Goal: Task Accomplishment & Management: Manage account settings

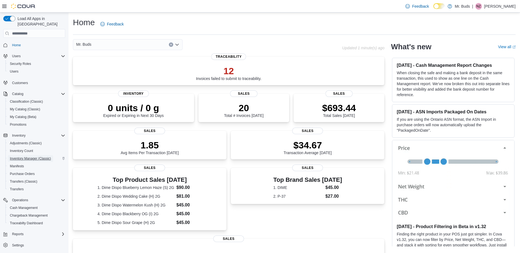
click at [36, 156] on span "Inventory Manager (Classic)" at bounding box center [30, 158] width 41 height 4
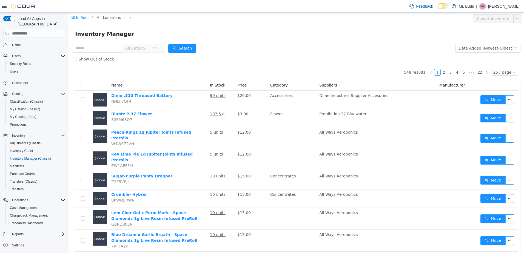
click at [145, 45] on span "All Categories" at bounding box center [138, 48] width 27 height 8
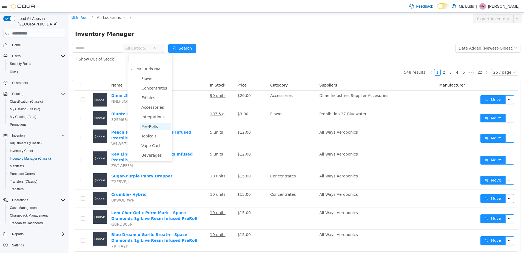
click at [152, 128] on span "Pre-Rolls" at bounding box center [149, 126] width 16 height 4
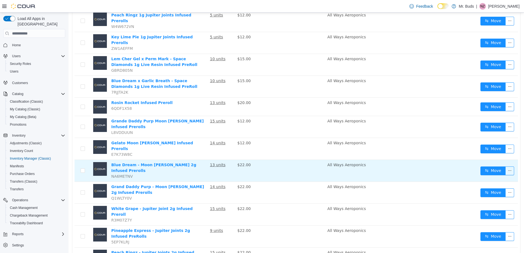
scroll to position [82, 0]
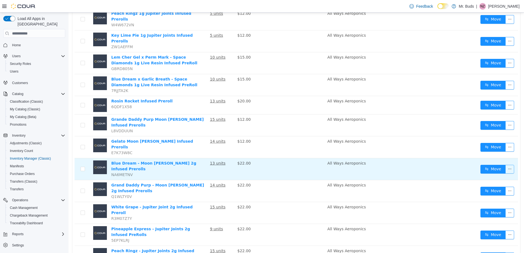
click at [506, 165] on button "button" at bounding box center [509, 169] width 9 height 9
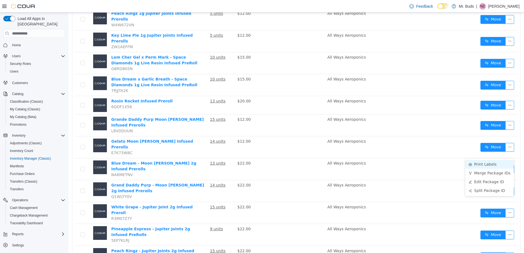
click at [491, 164] on li "Print Labels" at bounding box center [489, 164] width 48 height 9
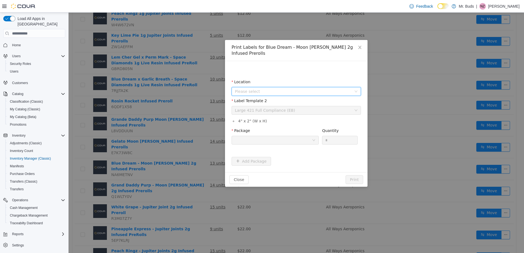
click at [277, 89] on span "Please select" at bounding box center [293, 91] width 117 height 5
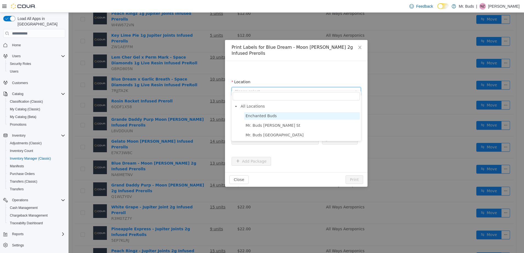
click at [272, 117] on span "Enchanted Buds" at bounding box center [260, 116] width 31 height 4
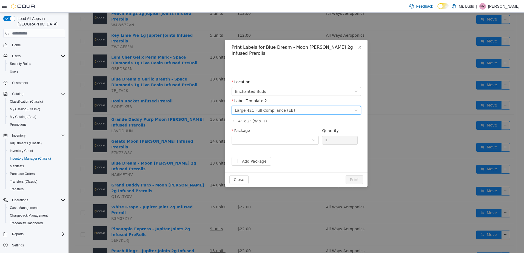
click at [277, 107] on div "Large 421 Full Compliance (EB)" at bounding box center [265, 110] width 60 height 8
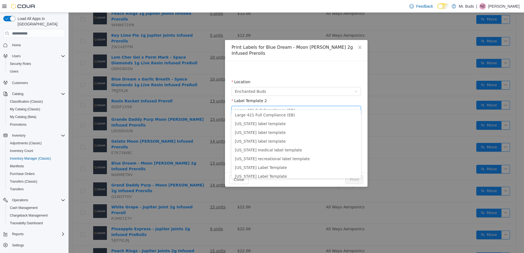
scroll to position [0, 0]
click at [270, 106] on div "Large 421 Full Compliance (EB)" at bounding box center [265, 110] width 60 height 8
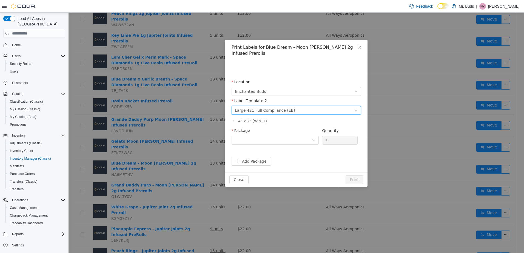
click at [274, 106] on div "Large 421 Full Compliance (EB)" at bounding box center [265, 110] width 60 height 8
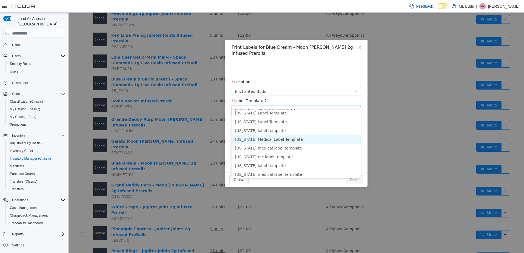
scroll to position [65, 0]
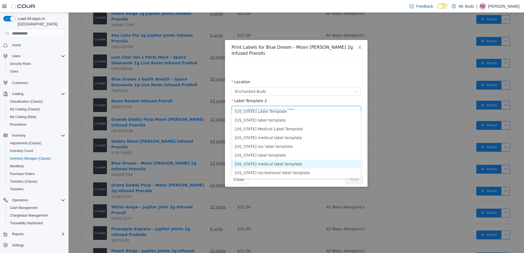
click at [267, 163] on li "Oregon medical label template" at bounding box center [295, 164] width 129 height 9
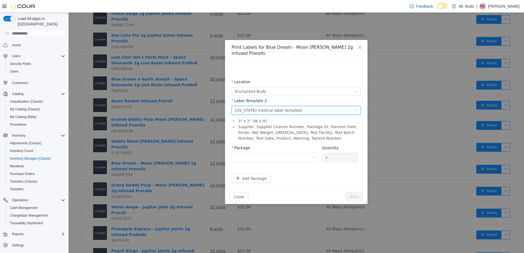
click at [265, 107] on div "Oregon medical label template" at bounding box center [268, 110] width 67 height 8
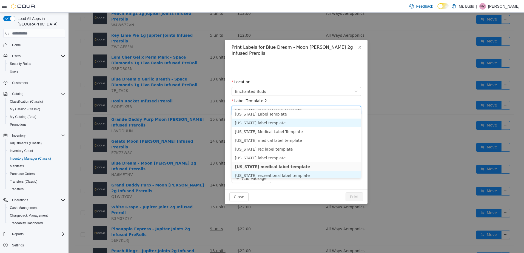
scroll to position [64, 0]
click at [267, 172] on li "Oregon recreational label template" at bounding box center [295, 174] width 129 height 9
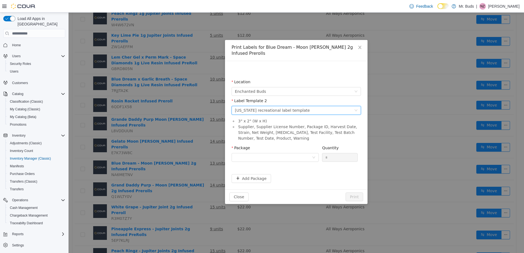
click at [263, 106] on div "Oregon recreational label template" at bounding box center [272, 110] width 75 height 8
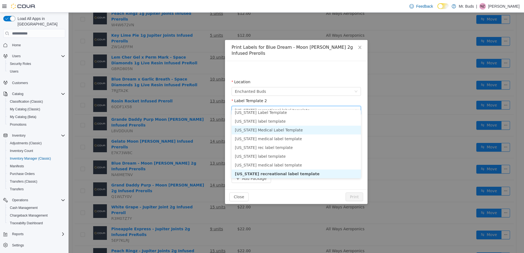
scroll to position [62, 0]
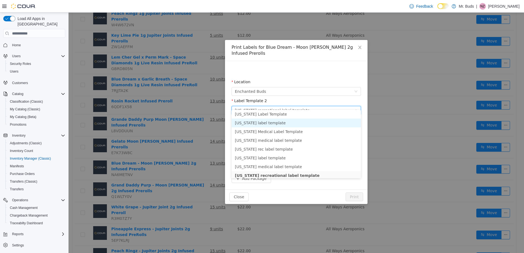
click at [264, 123] on li "Nevada label template" at bounding box center [295, 123] width 129 height 9
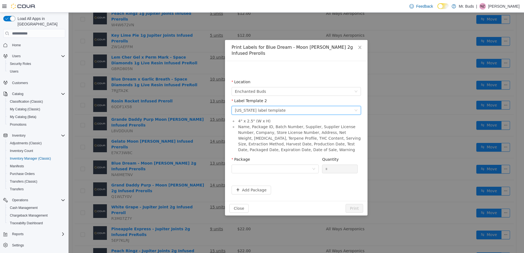
click at [268, 106] on div "Nevada label template" at bounding box center [260, 110] width 51 height 8
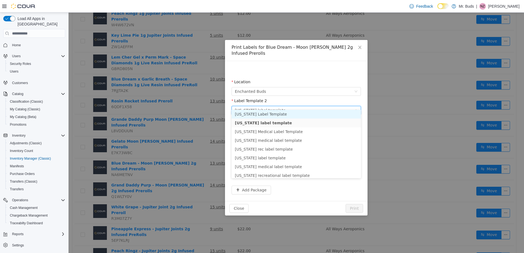
click at [264, 114] on li "Montana Label Template" at bounding box center [295, 114] width 129 height 9
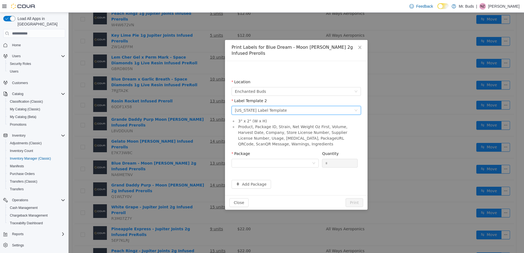
click at [267, 106] on div "Montana Label Template" at bounding box center [261, 110] width 52 height 8
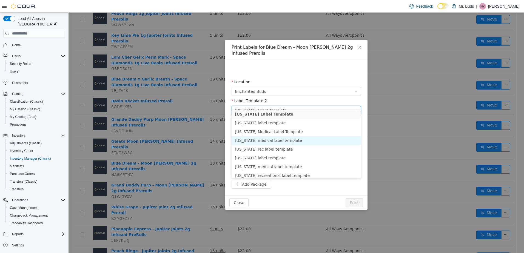
click at [264, 140] on li "New Mexico medical label template" at bounding box center [295, 140] width 129 height 9
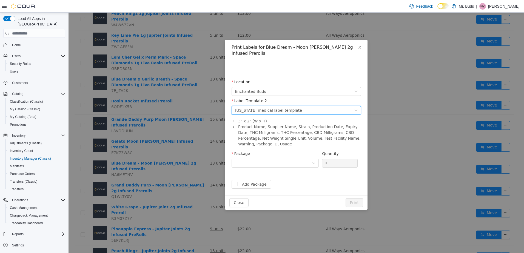
click at [265, 106] on div "New Mexico medical label template" at bounding box center [268, 110] width 67 height 8
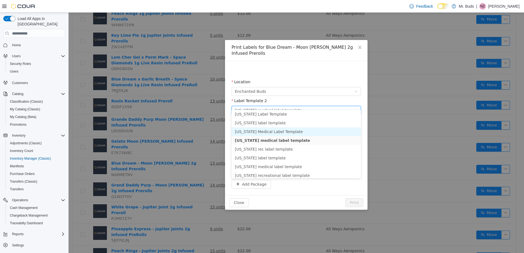
click at [266, 130] on li "New Jersey Medical Label Template" at bounding box center [295, 131] width 129 height 9
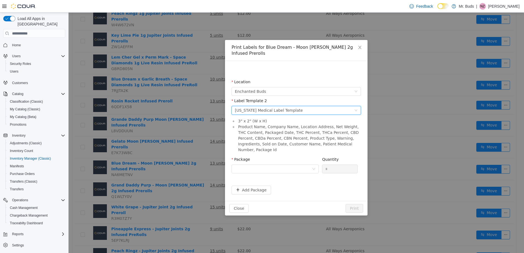
click at [269, 106] on div "New Jersey Medical Label Template" at bounding box center [269, 110] width 68 height 8
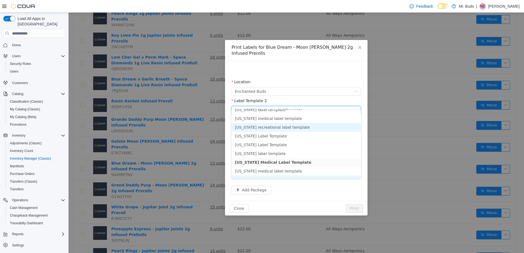
scroll to position [0, 0]
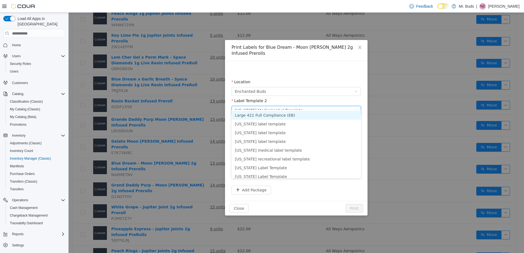
click at [266, 116] on li "Large 421 Full Compliance (EB)" at bounding box center [295, 115] width 129 height 9
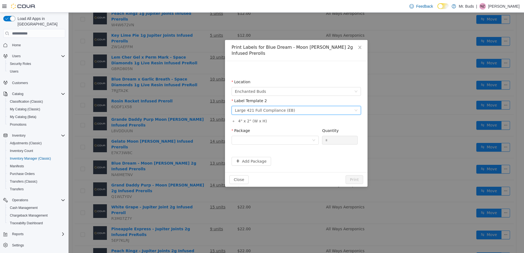
click at [257, 106] on div "Large 421 Full Compliance (EB)" at bounding box center [265, 110] width 60 height 8
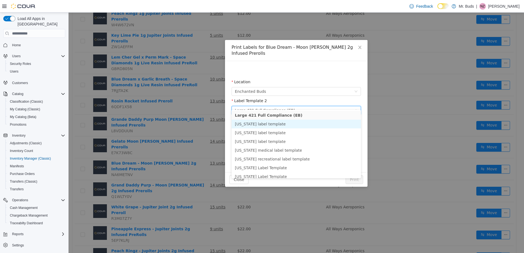
click at [259, 124] on li "Alaska label template" at bounding box center [295, 124] width 129 height 9
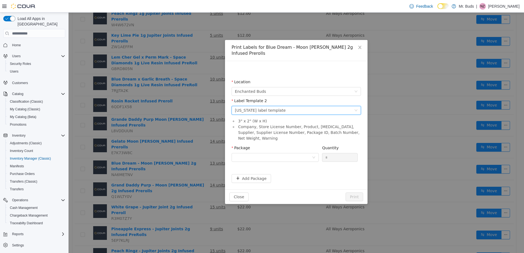
click at [276, 106] on div "Please select a label template Alaska label template" at bounding box center [294, 110] width 119 height 8
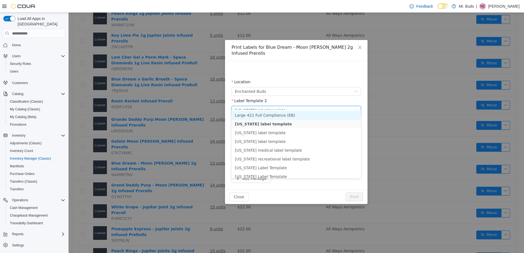
click at [257, 113] on li "Large 421 Full Compliance (EB)" at bounding box center [295, 115] width 129 height 9
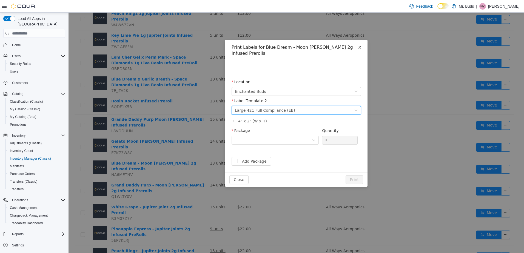
click at [361, 47] on icon "icon: close" at bounding box center [360, 47] width 4 height 4
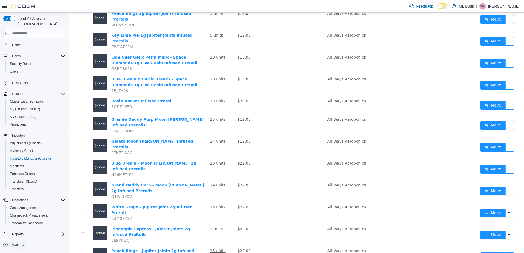
click at [21, 243] on span "Settings" at bounding box center [18, 245] width 12 height 4
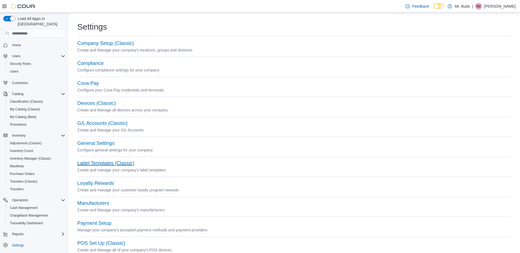
click at [113, 162] on button "Label Templates (Classic)" at bounding box center [105, 164] width 57 height 6
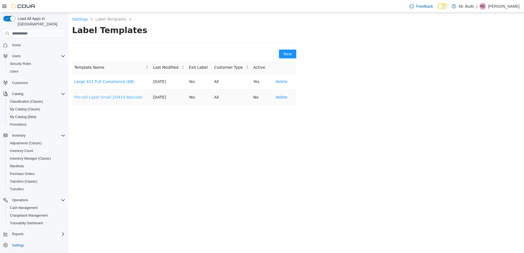
click at [124, 96] on link "Pre-roll Label Small ZD410 Barcode" at bounding box center [108, 97] width 68 height 4
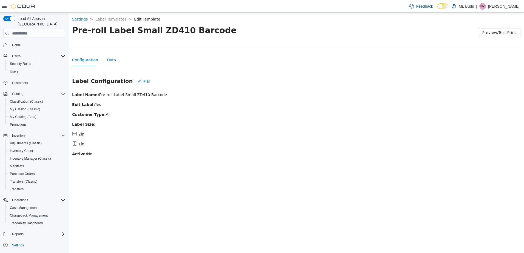
click at [107, 59] on div "Data" at bounding box center [111, 60] width 9 height 6
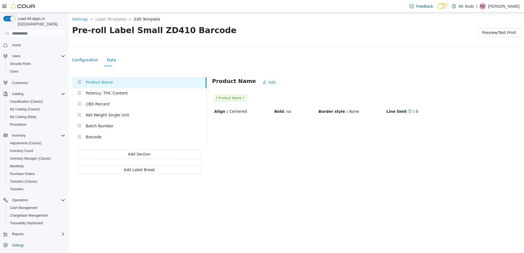
click at [82, 58] on div "Configuration" at bounding box center [85, 60] width 26 height 6
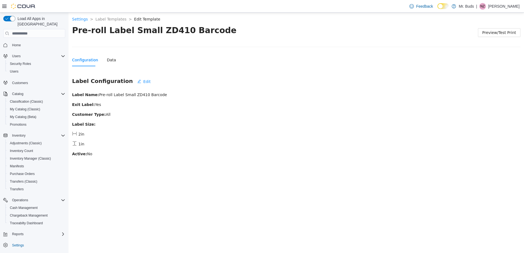
click at [82, 153] on strong "Active:" at bounding box center [79, 154] width 15 height 4
click at [143, 82] on span "Edit" at bounding box center [146, 82] width 7 height 6
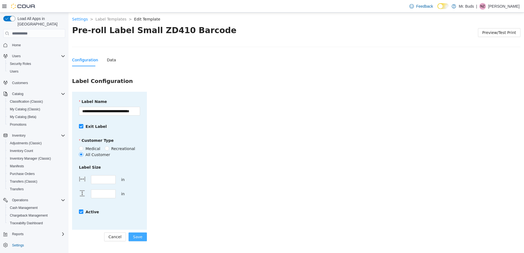
click at [138, 238] on span "Save" at bounding box center [137, 237] width 9 height 6
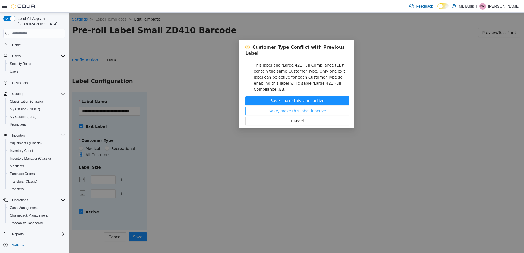
click at [303, 108] on span "Save, make this label inactive" at bounding box center [297, 111] width 58 height 6
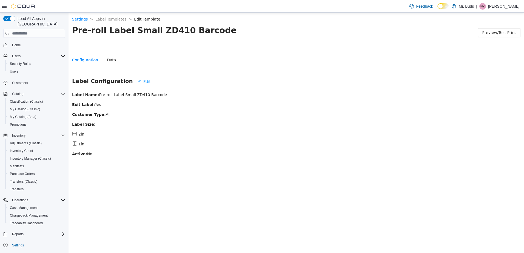
click at [143, 81] on span "Edit" at bounding box center [146, 82] width 7 height 6
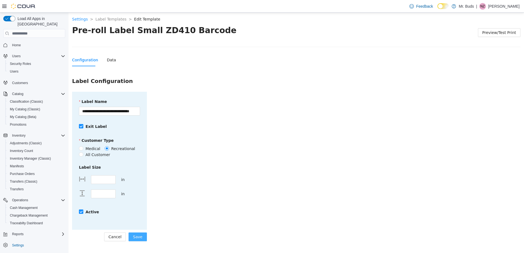
click at [140, 236] on span "Save" at bounding box center [137, 237] width 9 height 6
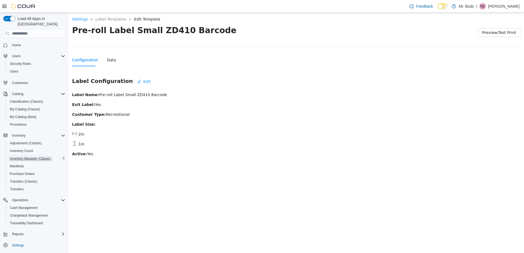
click at [34, 156] on span "Inventory Manager (Classic)" at bounding box center [30, 158] width 41 height 4
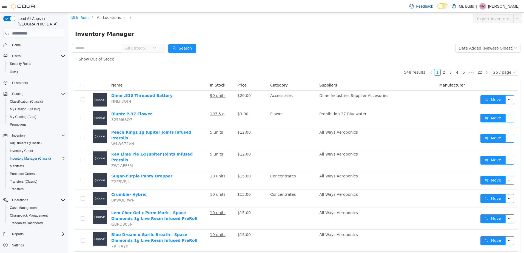
click at [147, 48] on span "All Categories" at bounding box center [137, 47] width 25 height 5
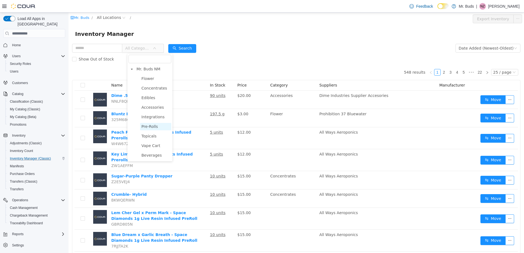
click at [148, 127] on span "Pre-Rolls" at bounding box center [149, 126] width 16 height 4
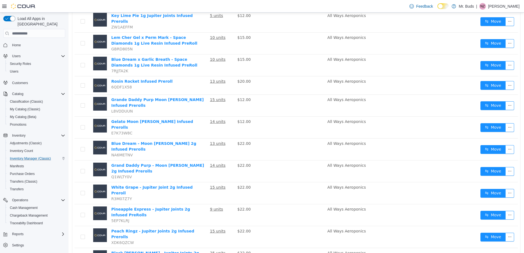
scroll to position [110, 0]
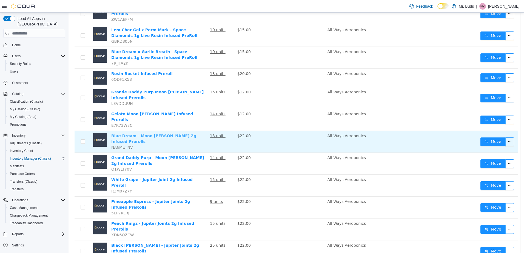
click at [162, 134] on link "Blue Dream - Moon Landers 2g Infused Prerolls" at bounding box center [153, 139] width 85 height 10
click at [505, 138] on button "button" at bounding box center [509, 142] width 9 height 9
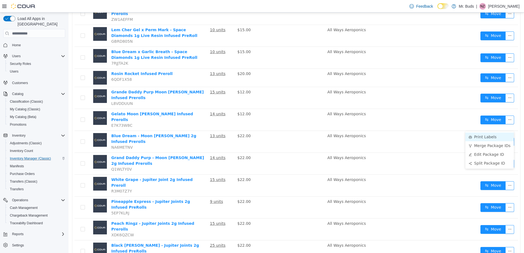
click at [486, 135] on li "Print Labels" at bounding box center [489, 137] width 48 height 9
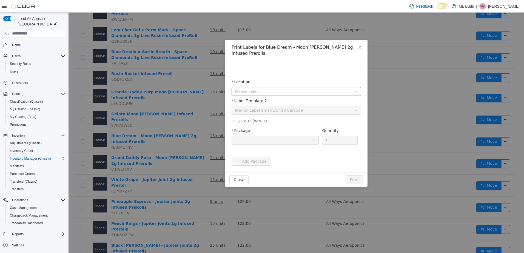
click at [270, 88] on span "Please select" at bounding box center [294, 91] width 119 height 8
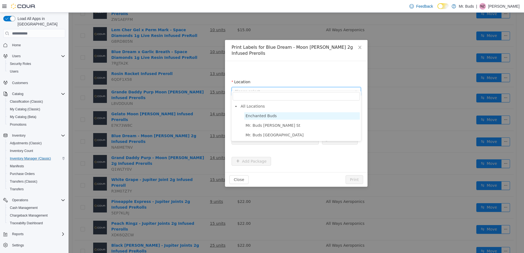
click at [274, 114] on span "Enchanted Buds" at bounding box center [302, 115] width 116 height 7
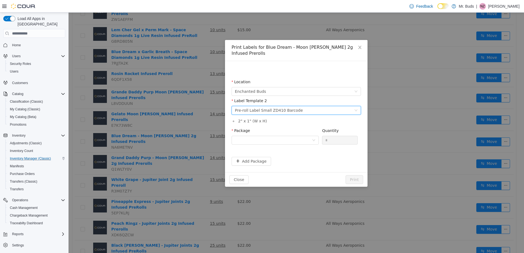
click at [273, 106] on div "Pre-roll Label Small ZD410 Barcode" at bounding box center [269, 110] width 68 height 8
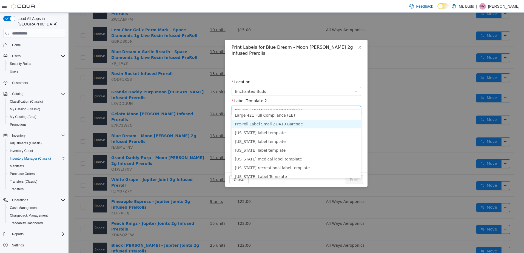
click at [271, 125] on li "Pre-roll Label Small ZD410 Barcode" at bounding box center [295, 124] width 129 height 9
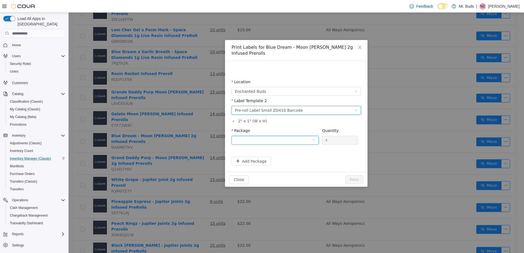
click at [273, 136] on div at bounding box center [273, 140] width 77 height 8
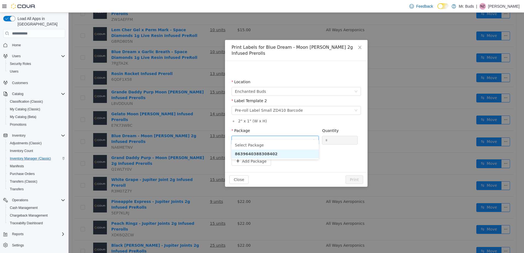
click at [268, 154] on strong "8639640388308402" at bounding box center [256, 154] width 43 height 4
drag, startPoint x: 336, startPoint y: 134, endPoint x: 302, endPoint y: 136, distance: 33.8
click at [302, 133] on span "Package 8639640388308402 Quantity *" at bounding box center [294, 130] width 126 height 4
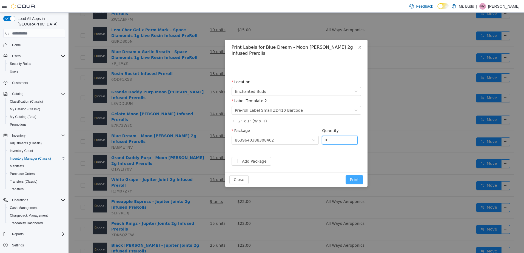
type input "*"
click at [353, 175] on button "Print" at bounding box center [354, 179] width 18 height 9
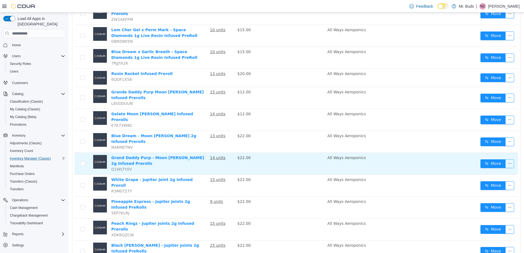
click at [505, 159] on button "button" at bounding box center [509, 163] width 9 height 9
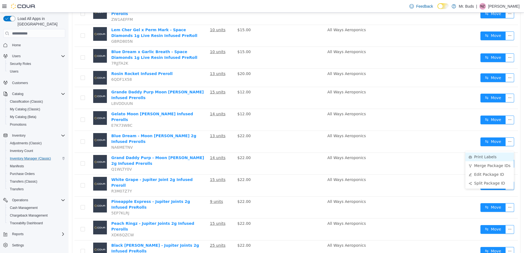
click at [488, 156] on li "Print Labels" at bounding box center [489, 157] width 48 height 9
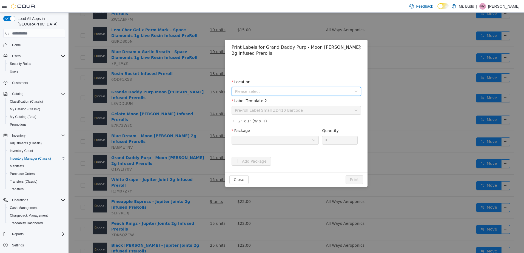
click at [280, 93] on span "Please select" at bounding box center [293, 91] width 117 height 5
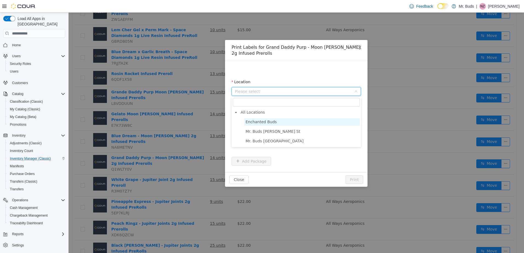
click at [271, 123] on span "Enchanted Buds" at bounding box center [260, 122] width 31 height 4
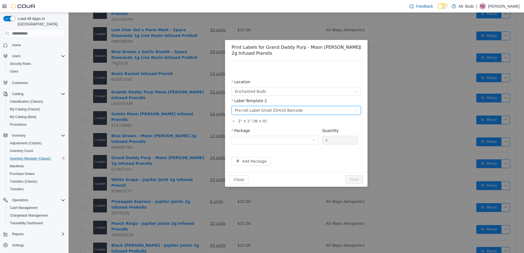
click at [262, 109] on div "Pre-roll Label Small ZD410 Barcode" at bounding box center [269, 110] width 68 height 8
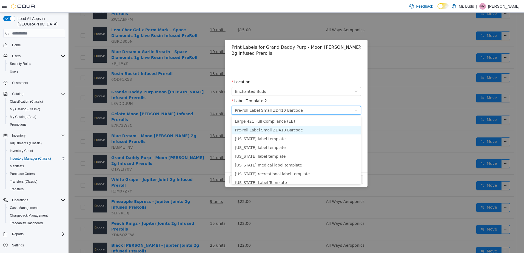
click at [268, 130] on li "Pre-roll Label Small ZD410 Barcode" at bounding box center [295, 130] width 129 height 9
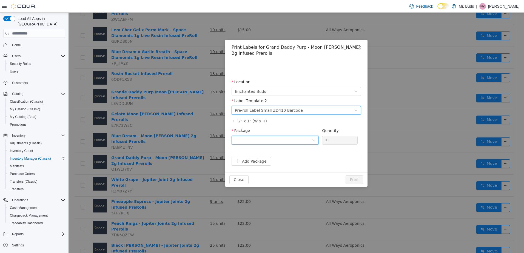
click at [264, 139] on div at bounding box center [273, 140] width 77 height 8
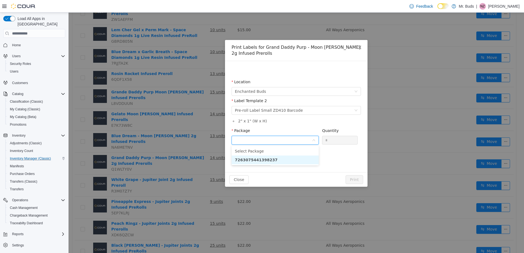
click at [258, 158] on strong "7263075441398237" at bounding box center [256, 160] width 43 height 4
drag, startPoint x: 334, startPoint y: 139, endPoint x: 311, endPoint y: 142, distance: 22.8
click at [311, 133] on span "Package 7263075441398237 Quantity *" at bounding box center [294, 130] width 126 height 4
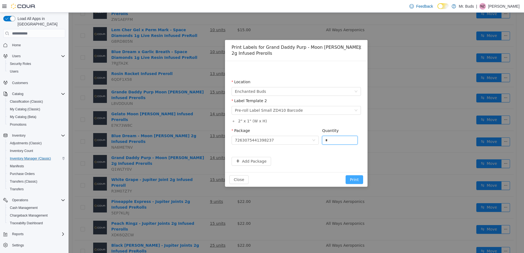
type input "*"
click at [355, 179] on button "Print" at bounding box center [354, 179] width 18 height 9
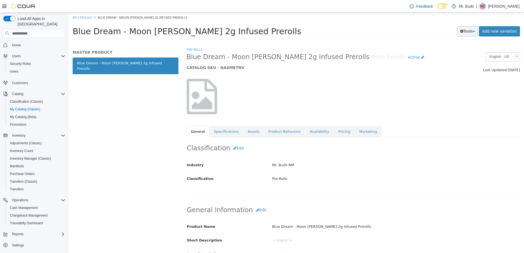
click at [470, 29] on button "Tools" at bounding box center [467, 31] width 21 height 10
click at [462, 48] on link "Print Labels" at bounding box center [455, 49] width 43 height 7
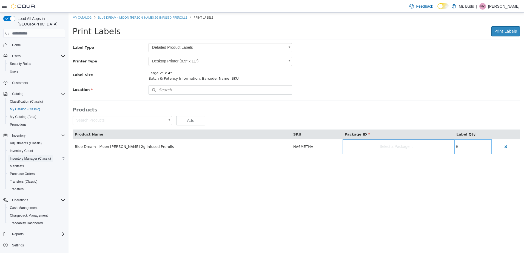
click at [38, 156] on span "Inventory Manager (Classic)" at bounding box center [30, 158] width 41 height 4
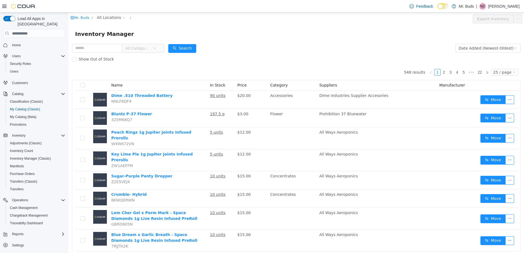
click at [153, 47] on span "All Categories" at bounding box center [138, 48] width 27 height 8
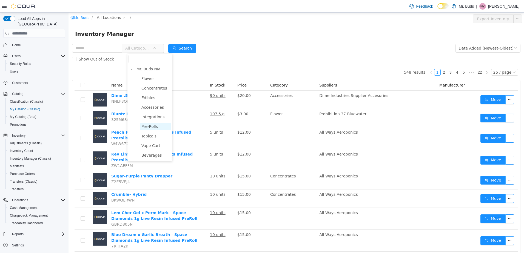
click at [159, 128] on span "Pre-Rolls" at bounding box center [155, 126] width 31 height 7
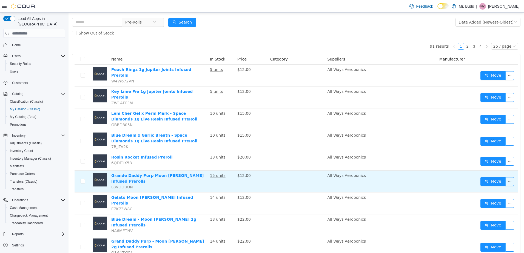
scroll to position [55, 0]
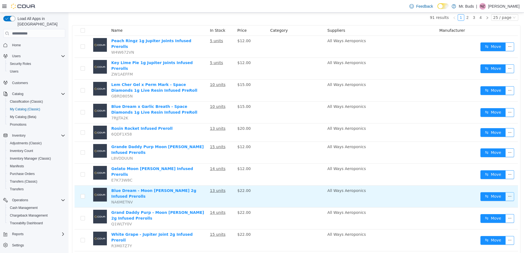
click at [505, 192] on button "button" at bounding box center [509, 196] width 9 height 9
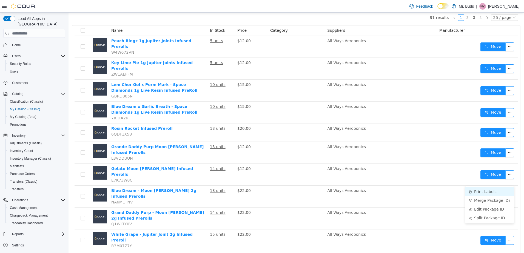
click at [497, 192] on li "Print Labels" at bounding box center [489, 191] width 48 height 9
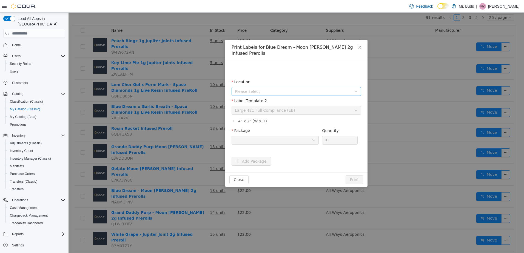
click at [279, 89] on span "Please select" at bounding box center [293, 91] width 117 height 5
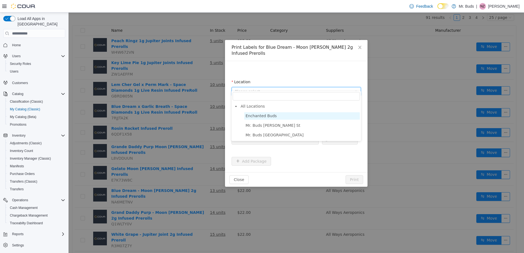
click at [263, 115] on span "Enchanted Buds" at bounding box center [260, 116] width 31 height 4
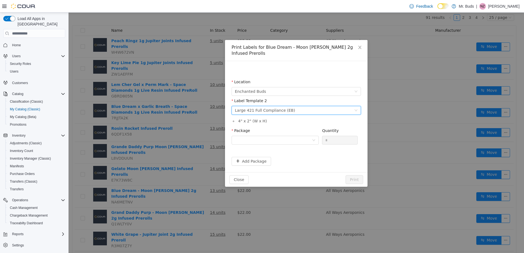
click at [265, 106] on div "Large 421 Full Compliance (EB)" at bounding box center [265, 110] width 60 height 8
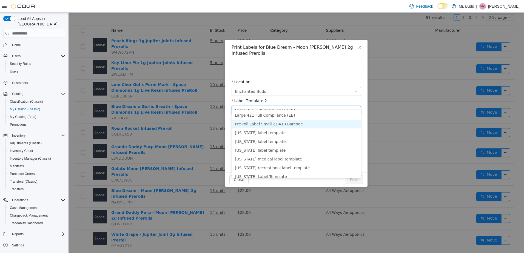
click at [271, 122] on li "Pre-roll Label Small ZD410 Barcode" at bounding box center [295, 124] width 129 height 9
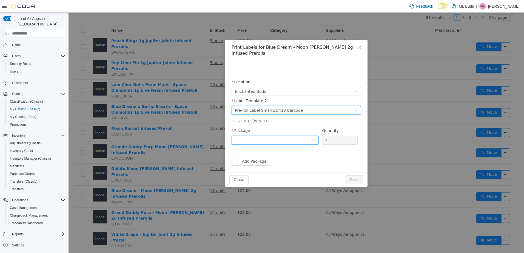
click at [282, 136] on div at bounding box center [273, 140] width 77 height 8
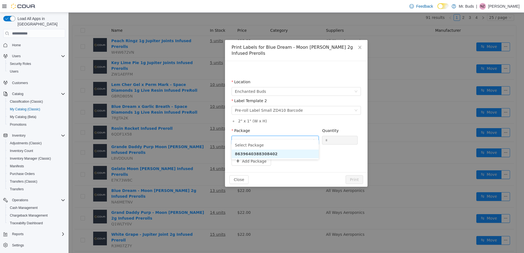
click at [265, 154] on strong "8639640388308402" at bounding box center [256, 154] width 43 height 4
click at [357, 175] on button "Print" at bounding box center [354, 179] width 18 height 9
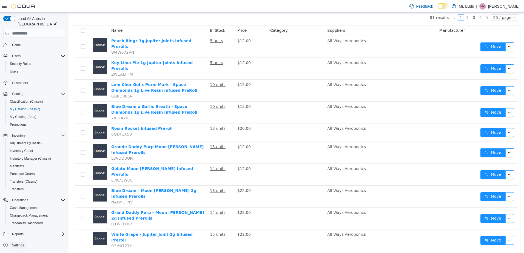
click at [16, 243] on span "Settings" at bounding box center [18, 245] width 12 height 4
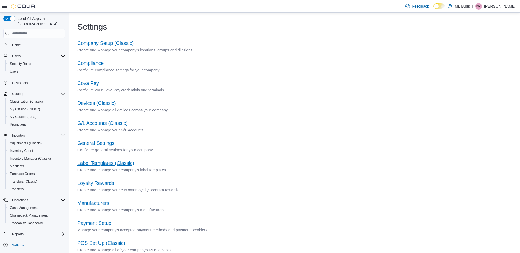
click at [101, 162] on button "Label Templates (Classic)" at bounding box center [105, 164] width 57 height 6
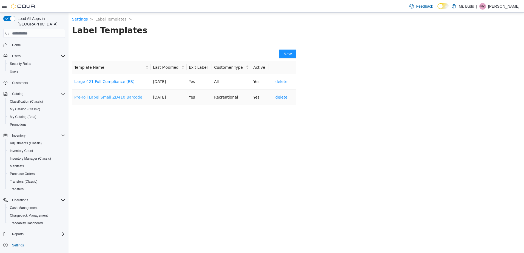
click at [113, 96] on link "Pre-roll Label Small ZD410 Barcode" at bounding box center [108, 97] width 68 height 4
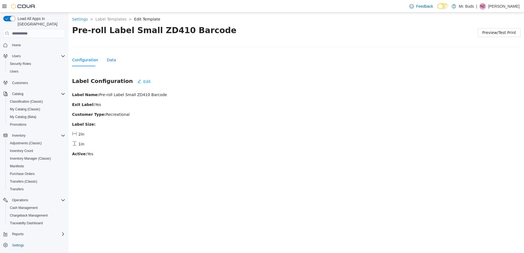
click at [107, 59] on div "Data" at bounding box center [111, 60] width 9 height 6
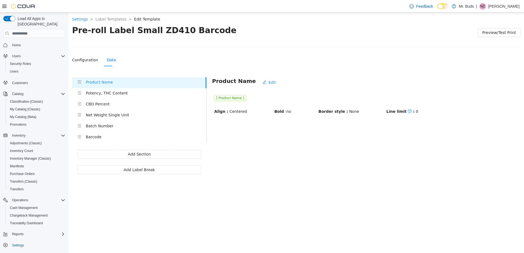
click at [105, 114] on h4 "Net Weight Single Unit" at bounding box center [146, 115] width 121 height 6
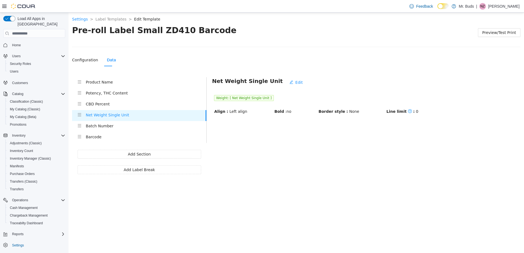
click at [107, 104] on h4 "CBD Percent" at bounding box center [146, 104] width 121 height 6
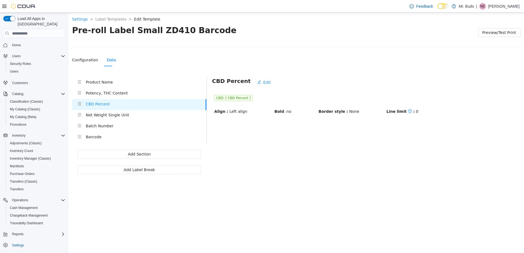
click at [101, 93] on h4 "Potency, THC Content" at bounding box center [146, 93] width 121 height 6
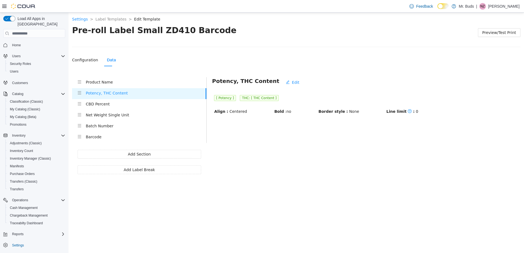
click at [104, 104] on h4 "CBD Percent" at bounding box center [146, 104] width 121 height 6
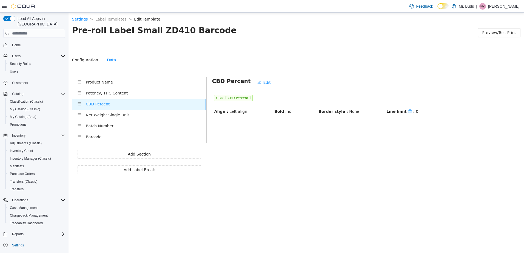
click at [230, 97] on span "CBD: [ CBD Percent ]" at bounding box center [233, 98] width 39 height 6
click at [115, 94] on h4 "Potency, THC Content" at bounding box center [146, 93] width 121 height 6
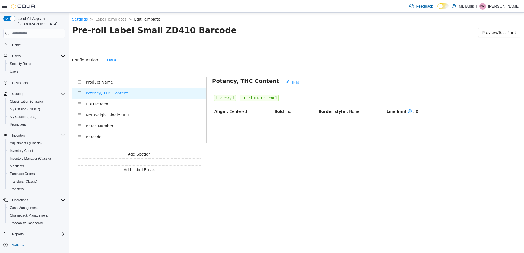
click at [250, 97] on span "THC: [ THC Content ]" at bounding box center [259, 98] width 39 height 6
click at [292, 82] on span "Edit" at bounding box center [295, 82] width 7 height 6
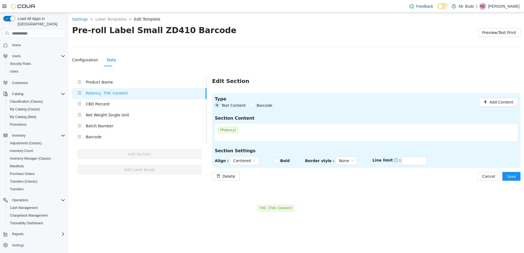
drag, startPoint x: 258, startPoint y: 130, endPoint x: 283, endPoint y: 224, distance: 97.3
click at [283, 224] on body "**********" at bounding box center [295, 133] width 455 height 241
drag, startPoint x: 263, startPoint y: 129, endPoint x: 339, endPoint y: 155, distance: 80.4
click at [339, 155] on section "Type Text Content Barcode Add Content Section Content [Potency] THC: [THC Conte…" at bounding box center [366, 130] width 308 height 75
drag, startPoint x: 259, startPoint y: 133, endPoint x: 247, endPoint y: 133, distance: 12.3
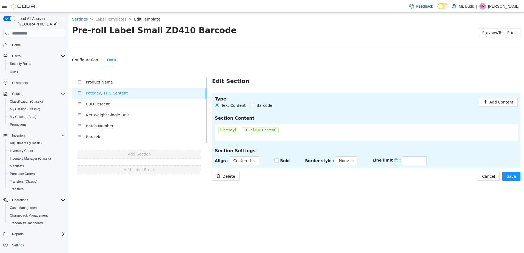
click at [247, 133] on span "THC: [THC Content]" at bounding box center [260, 130] width 37 height 6
type input "****"
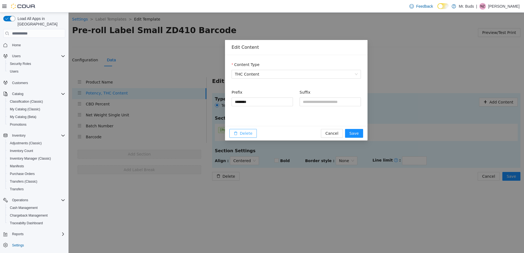
click at [250, 131] on span "Delete" at bounding box center [246, 133] width 13 height 6
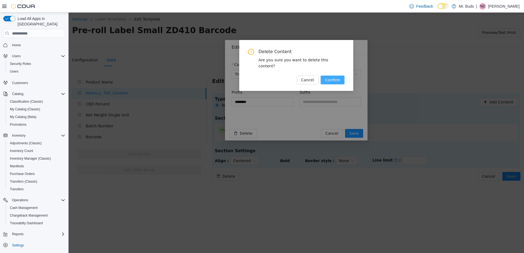
click at [336, 77] on span "Confirm" at bounding box center [332, 80] width 15 height 6
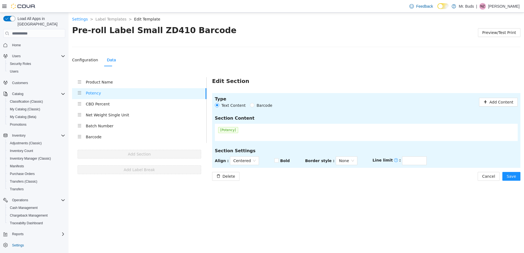
click at [228, 131] on span "[Potency]" at bounding box center [228, 130] width 20 height 6
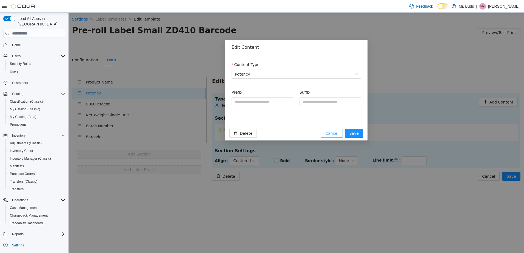
click at [337, 133] on span "Cancel" at bounding box center [331, 133] width 13 height 6
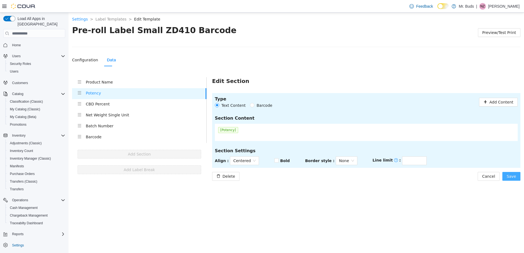
click at [513, 176] on span "Save" at bounding box center [511, 176] width 9 height 6
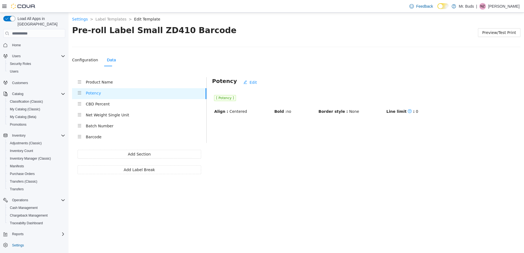
click at [91, 105] on h4 "CBD Percent" at bounding box center [146, 104] width 121 height 6
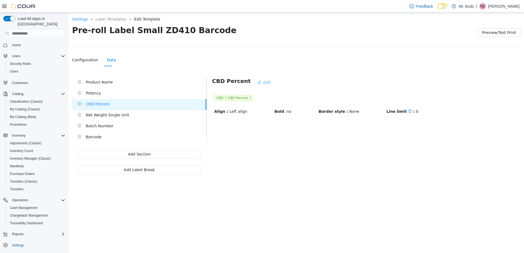
click at [263, 82] on span "Edit" at bounding box center [266, 82] width 7 height 6
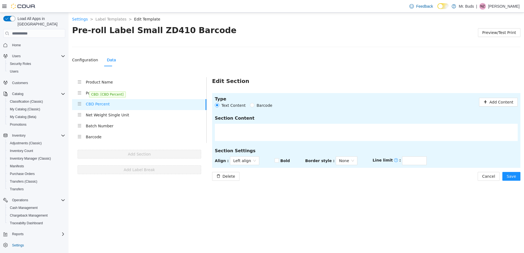
drag, startPoint x: 239, startPoint y: 131, endPoint x: 109, endPoint y: 95, distance: 135.4
click at [109, 95] on section "Product Name Potency CBD Percent Net Weight Single Unit Batch Number Barcode Ad…" at bounding box center [296, 129] width 448 height 104
click at [227, 176] on span "Delete" at bounding box center [228, 176] width 13 height 6
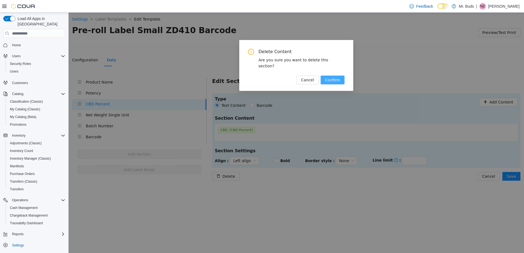
click at [336, 77] on span "Confirm" at bounding box center [332, 80] width 15 height 6
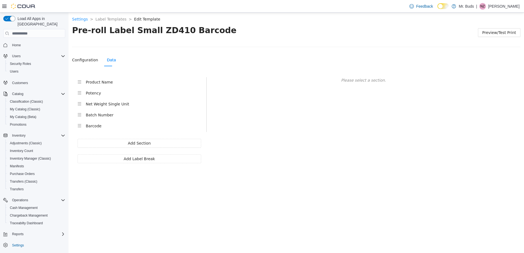
click at [95, 93] on h4 "Potency" at bounding box center [146, 93] width 121 height 6
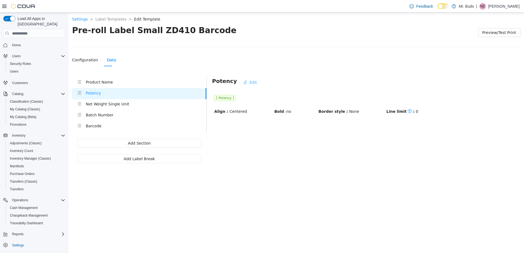
click at [249, 81] on span "Edit" at bounding box center [252, 82] width 7 height 6
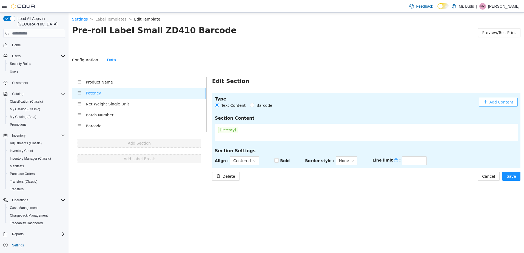
click at [503, 102] on span "Add Content" at bounding box center [501, 102] width 24 height 6
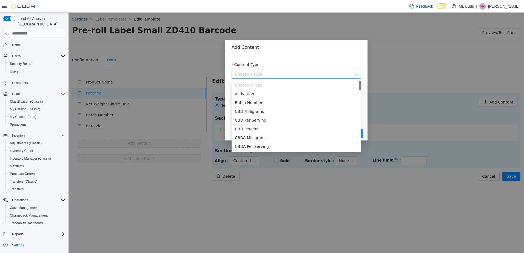
click at [278, 72] on span "Choose a type" at bounding box center [296, 74] width 123 height 8
type input "*"
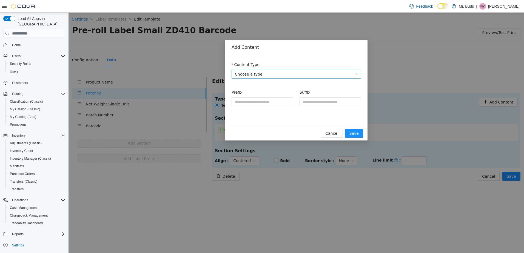
drag, startPoint x: 327, startPoint y: 128, endPoint x: 334, endPoint y: 135, distance: 9.9
click at [327, 128] on div "Cancel Save" at bounding box center [296, 133] width 142 height 15
click at [336, 136] on span "Cancel" at bounding box center [331, 133] width 13 height 6
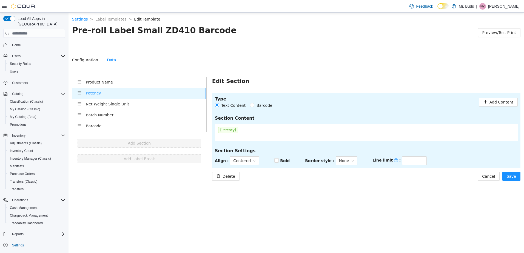
click at [121, 105] on h4 "Net Weight Single Unit" at bounding box center [146, 104] width 121 height 6
click at [514, 174] on span "Save" at bounding box center [511, 176] width 9 height 6
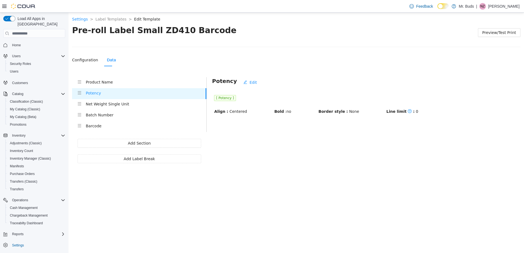
click at [99, 81] on h4 "Product Name" at bounding box center [146, 82] width 121 height 6
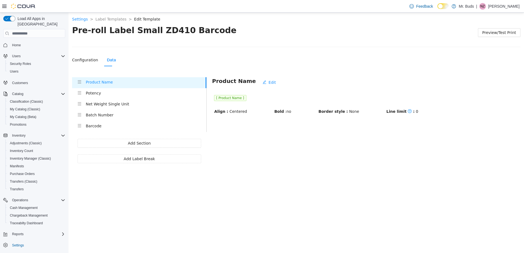
click at [95, 95] on h4 "Potency" at bounding box center [146, 93] width 121 height 6
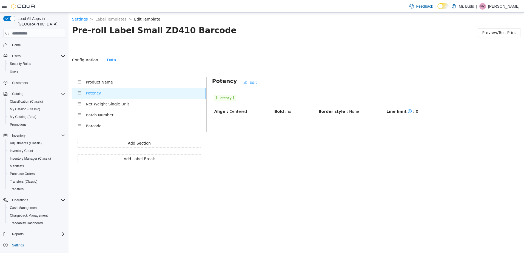
click at [102, 106] on h4 "Net Weight Single Unit" at bounding box center [146, 104] width 121 height 6
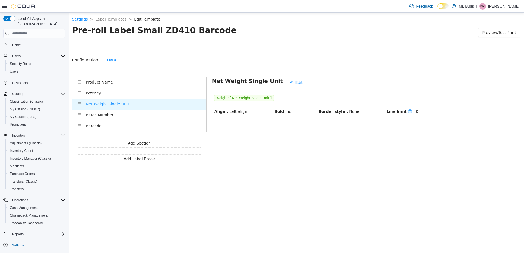
drag, startPoint x: 101, startPoint y: 116, endPoint x: 97, endPoint y: 126, distance: 10.7
click at [101, 118] on div "Product Name Potency Net Weight Single Unit Batch Number Barcode" at bounding box center [139, 104] width 134 height 55
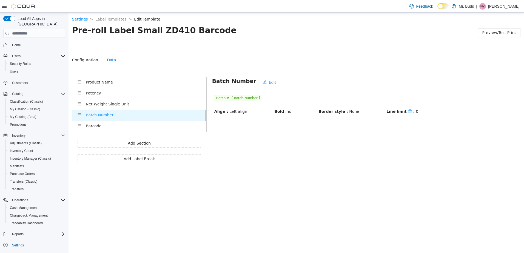
click at [97, 127] on h4 "Barcode" at bounding box center [146, 126] width 121 height 6
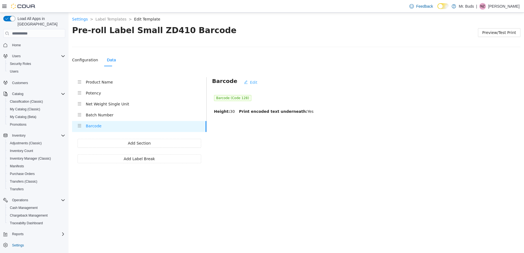
click at [250, 80] on span "Edit" at bounding box center [253, 82] width 7 height 6
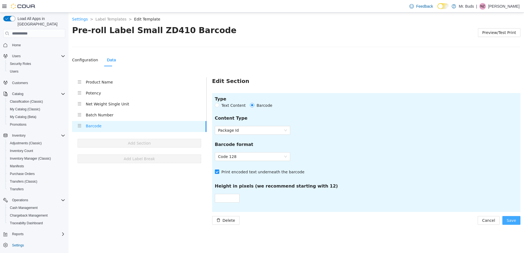
click at [511, 219] on span "Save" at bounding box center [511, 221] width 9 height 6
